Goal: Transaction & Acquisition: Purchase product/service

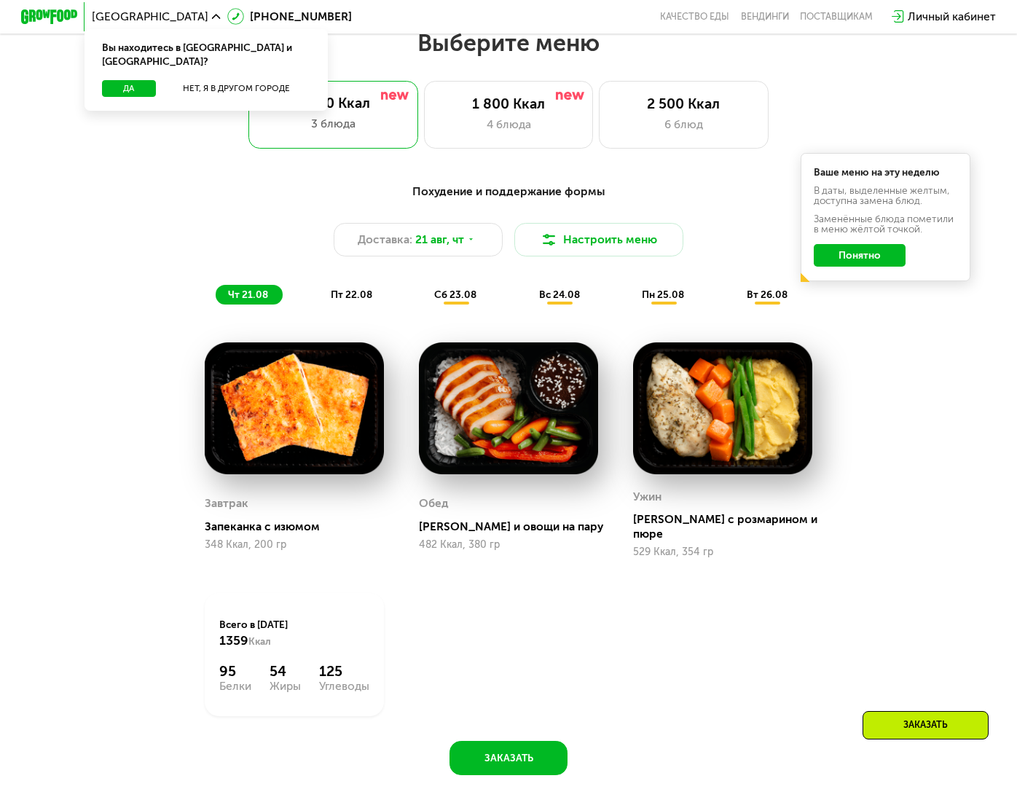
scroll to position [567, 0]
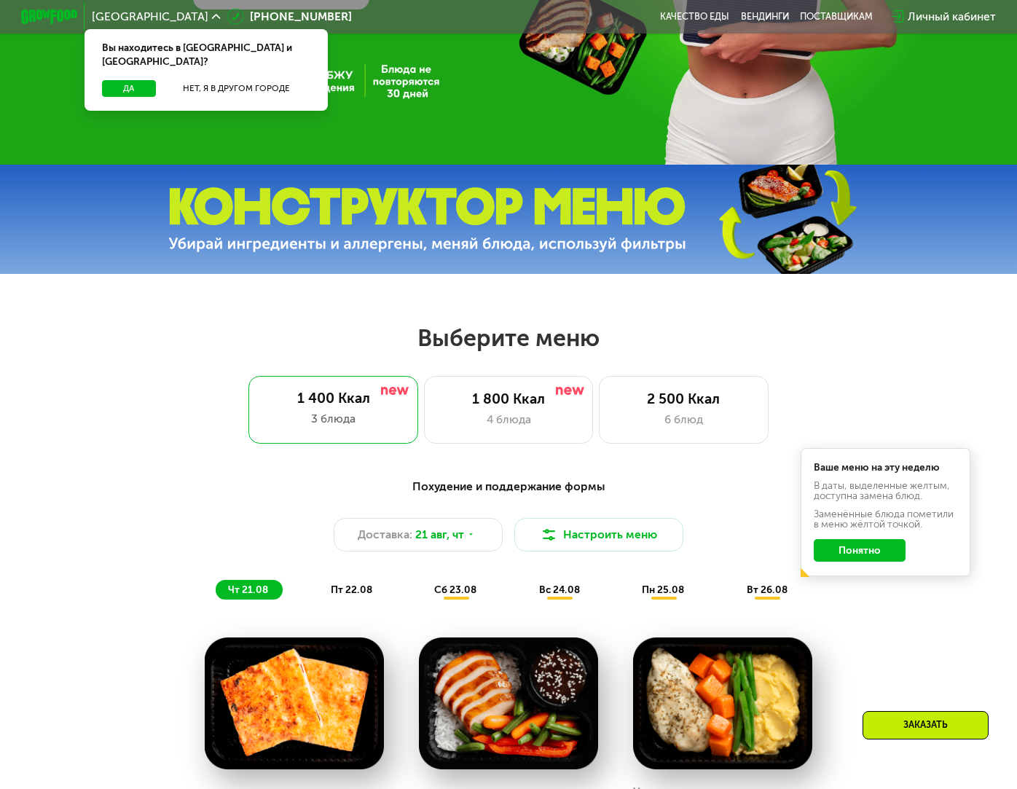
scroll to position [312, 0]
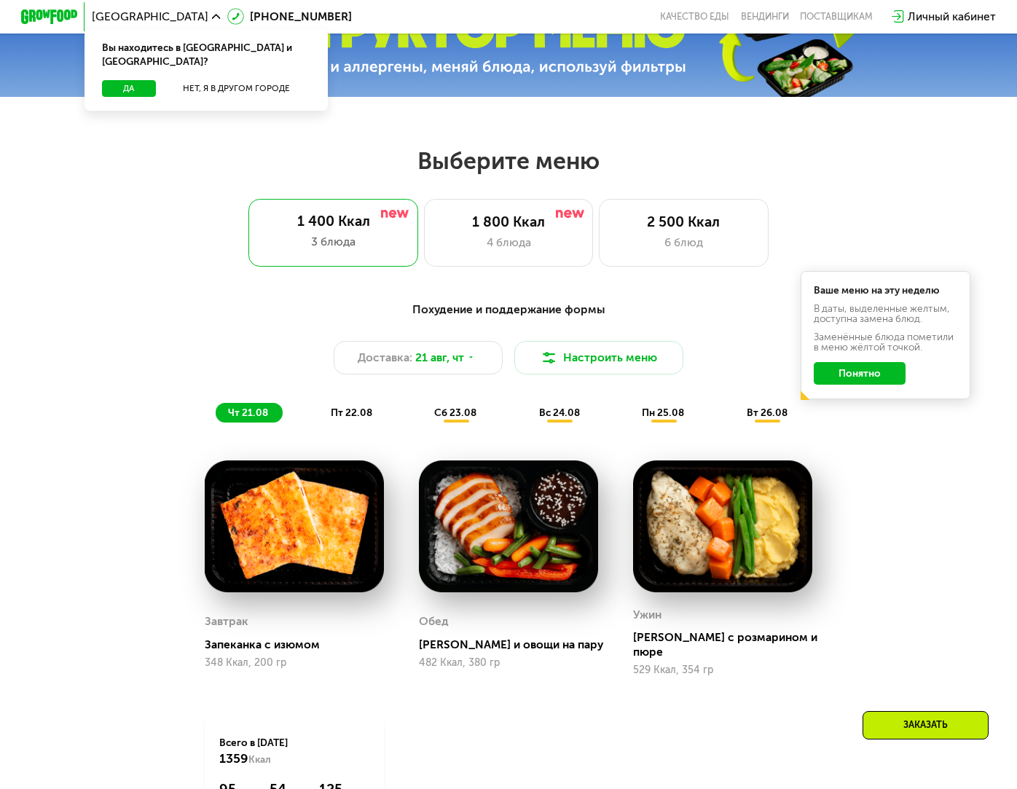
scroll to position [479, 0]
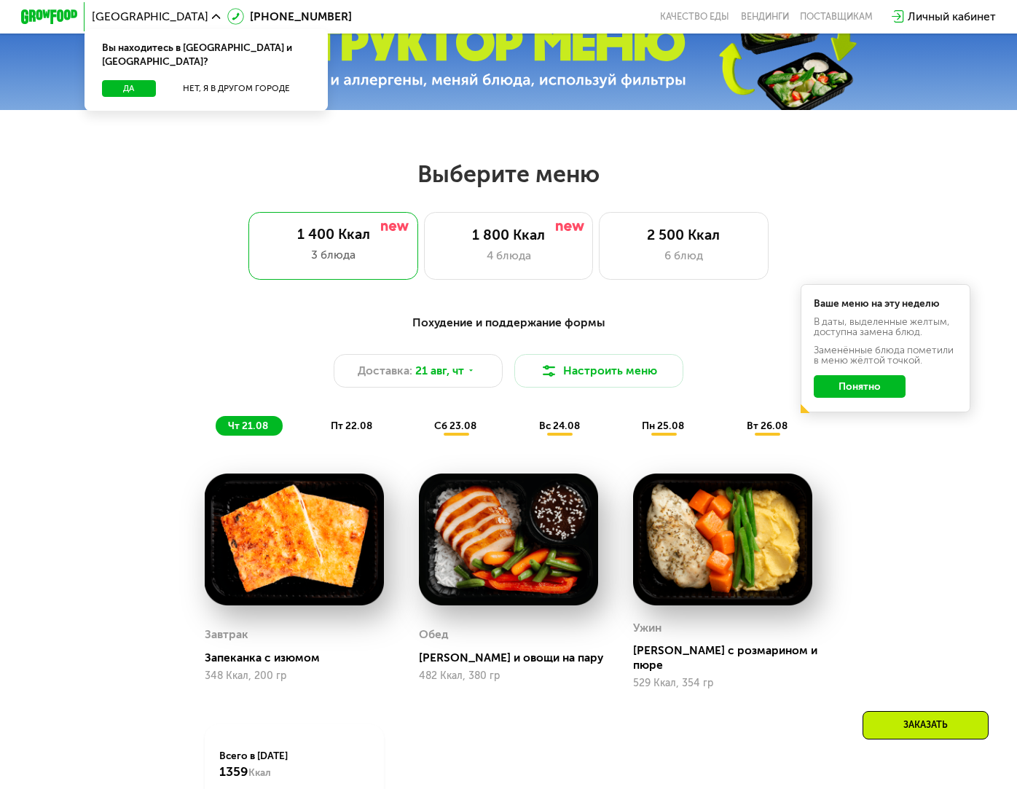
click at [720, 380] on div "Доставка: 21 авг, чт Настроить меню" at bounding box center [508, 371] width 836 height 34
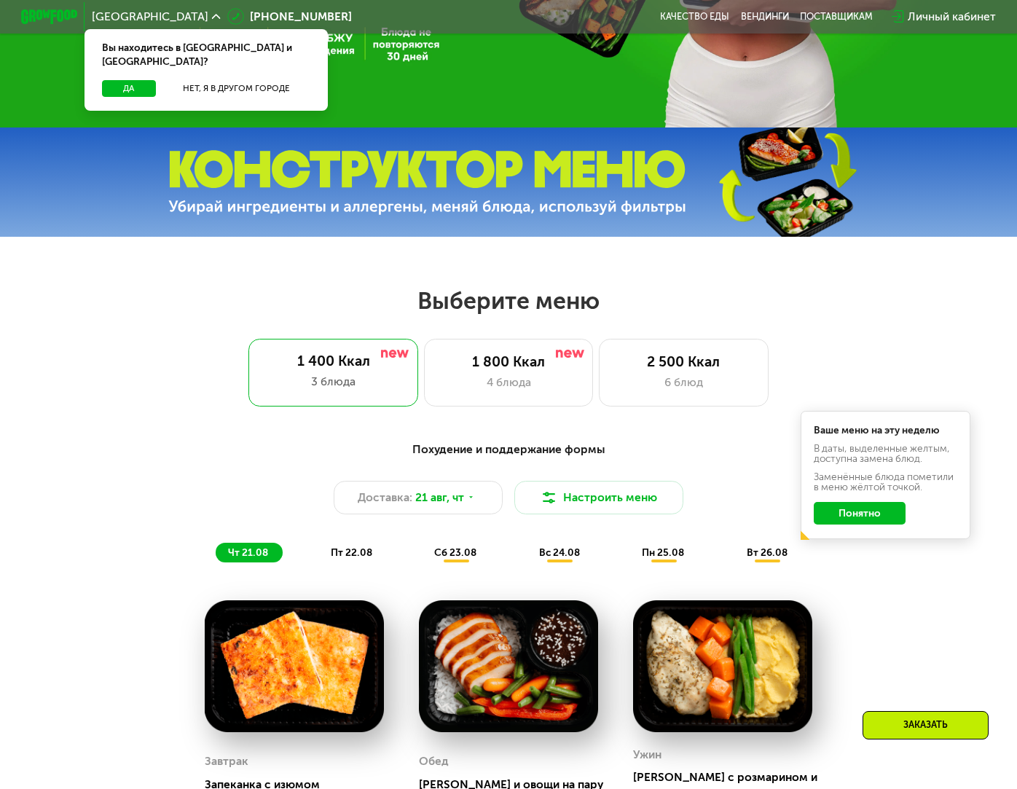
scroll to position [350, 0]
